Goal: Complete application form

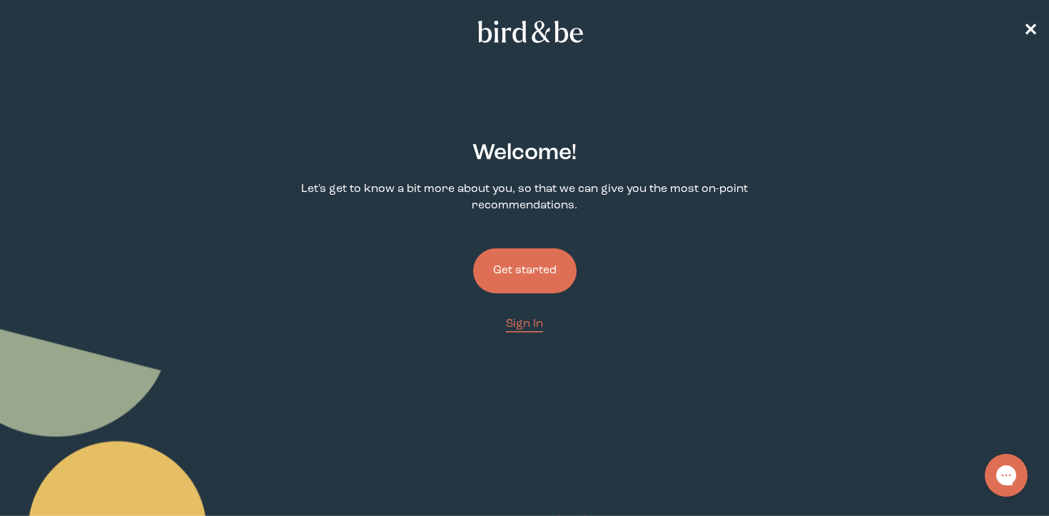
click at [526, 272] on button "Get started" at bounding box center [524, 270] width 103 height 45
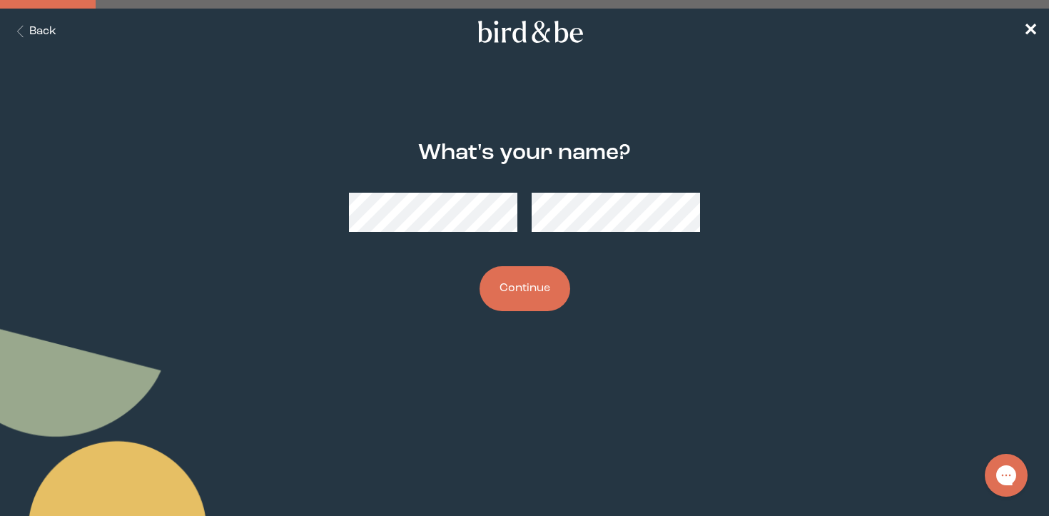
click at [516, 292] on button "Continue" at bounding box center [524, 288] width 91 height 45
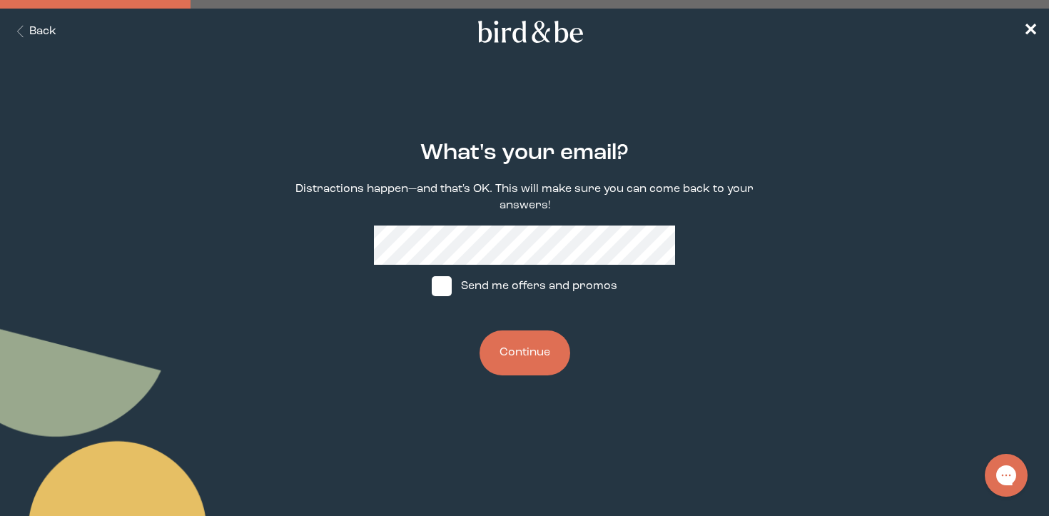
click at [534, 354] on button "Continue" at bounding box center [524, 352] width 91 height 45
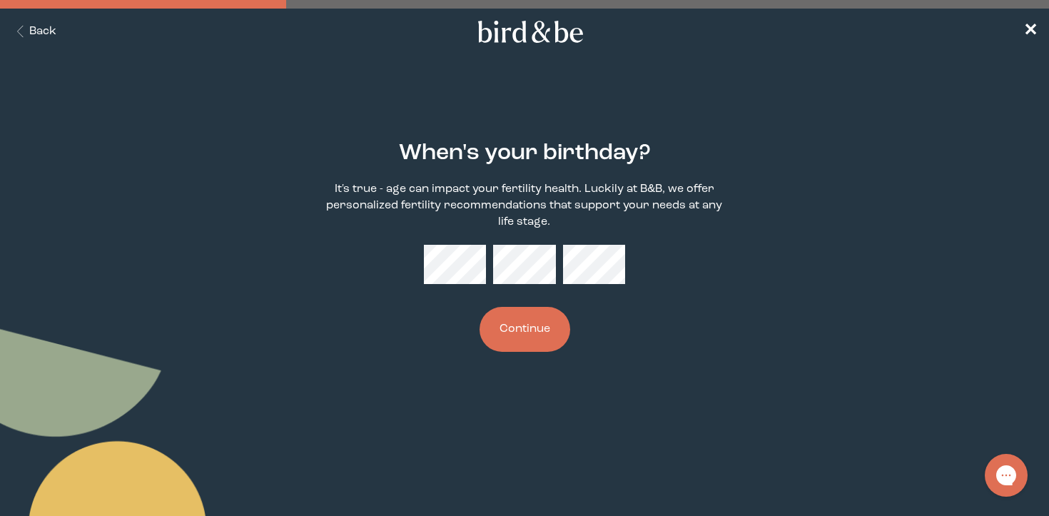
click at [551, 325] on button "Continue" at bounding box center [524, 329] width 91 height 45
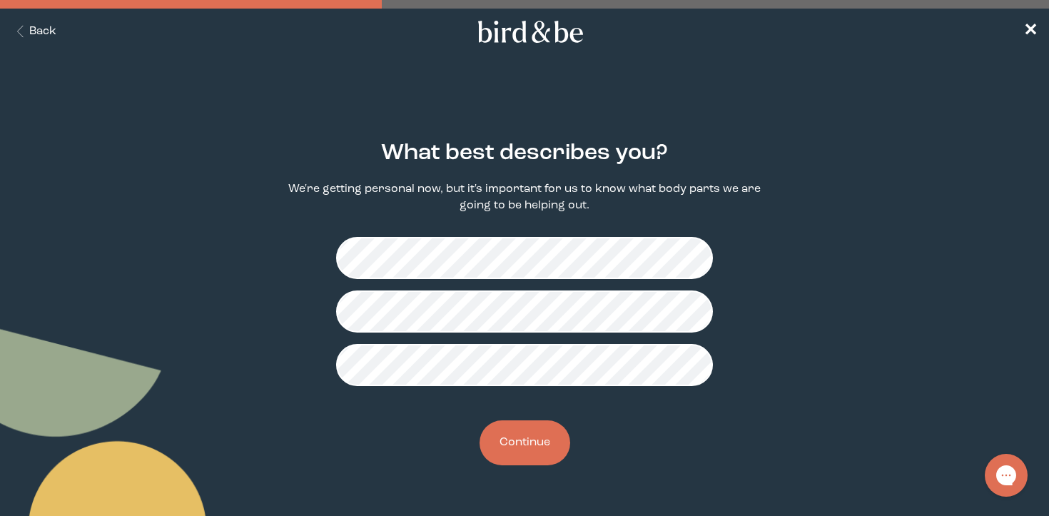
click at [533, 452] on button "Continue" at bounding box center [524, 442] width 91 height 45
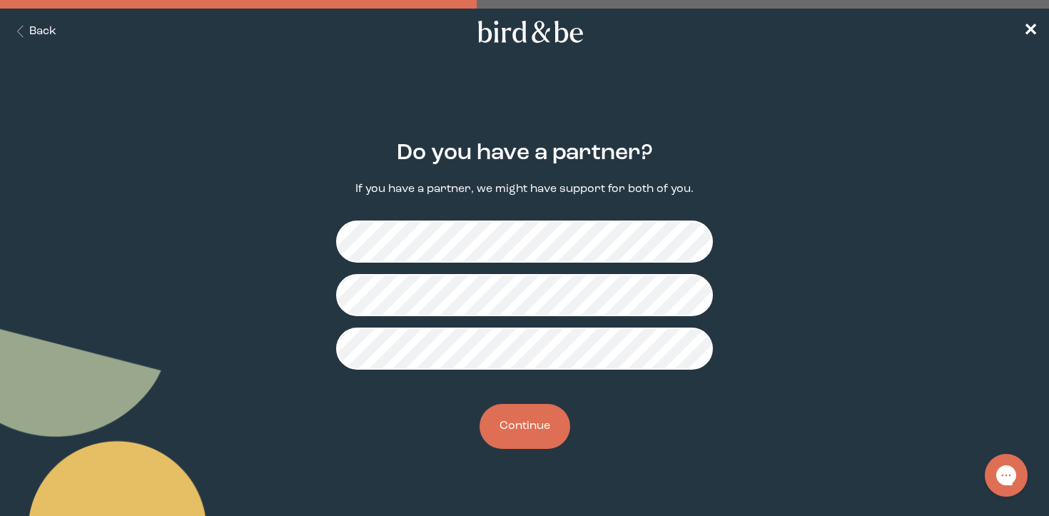
click at [511, 424] on button "Continue" at bounding box center [524, 426] width 91 height 45
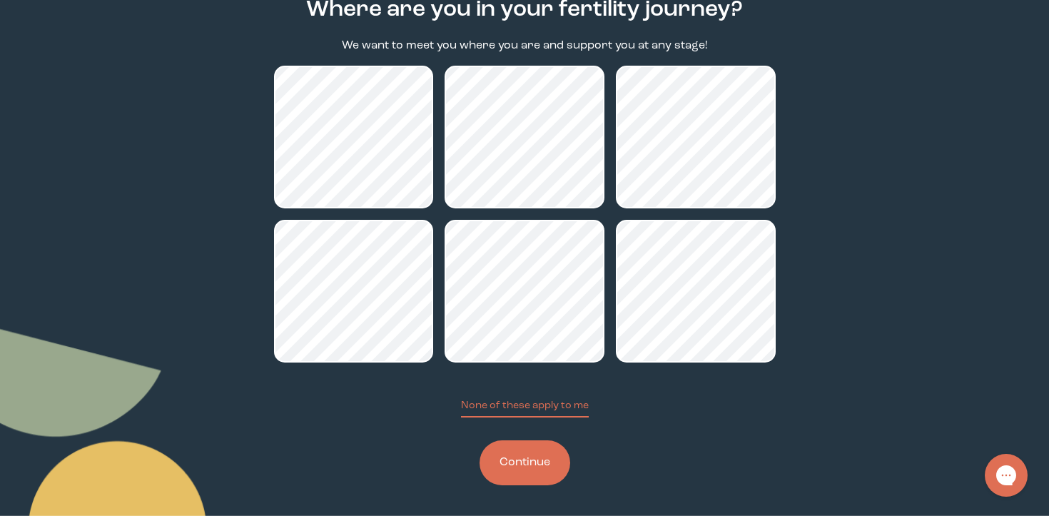
scroll to position [147, 0]
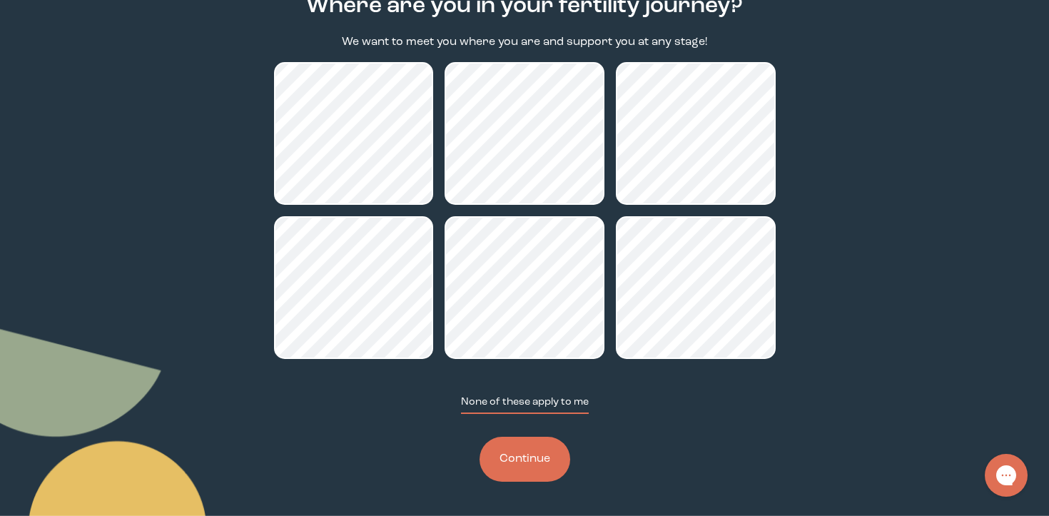
click at [533, 403] on button "None of these apply to me" at bounding box center [525, 403] width 128 height 19
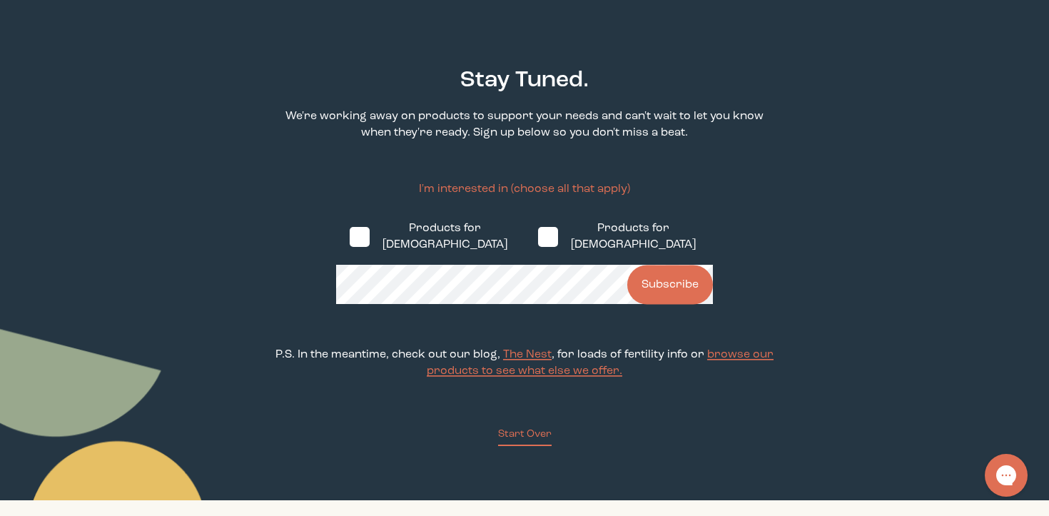
scroll to position [68, 0]
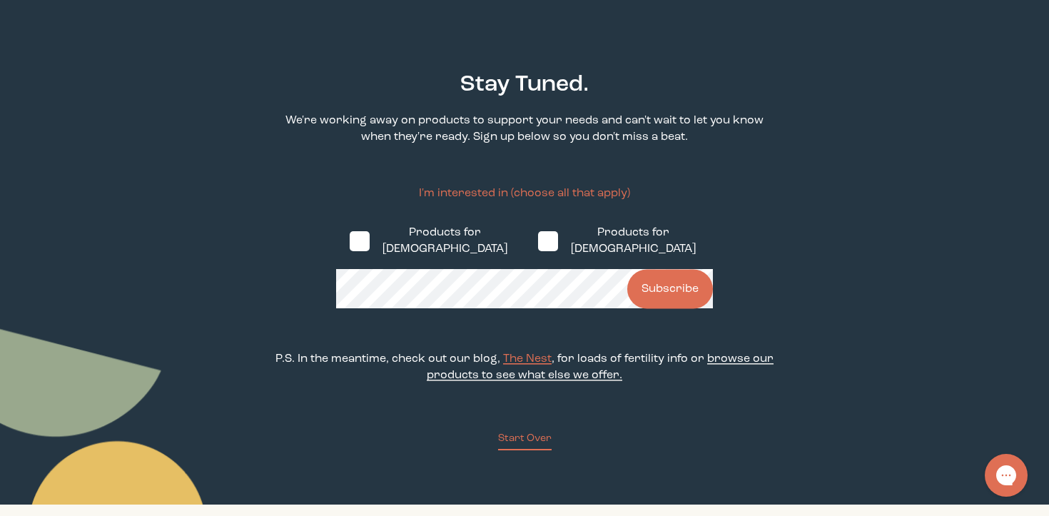
click at [743, 353] on span "browse our products to see what else we offer." at bounding box center [600, 367] width 347 height 28
